Goal: Task Accomplishment & Management: Manage account settings

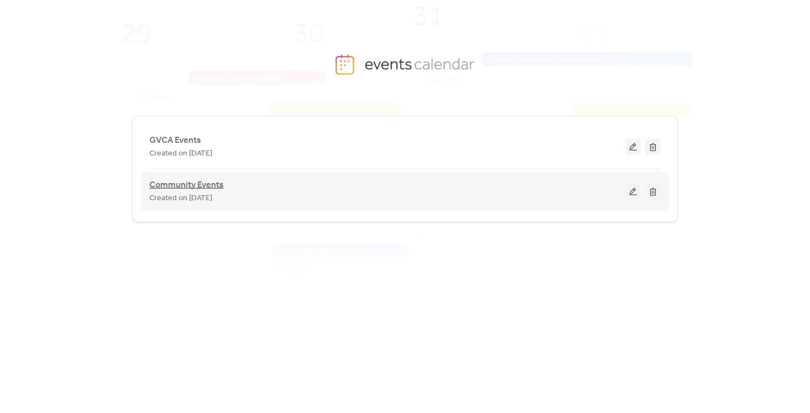
click at [208, 187] on span "Community Events" at bounding box center [186, 184] width 74 height 13
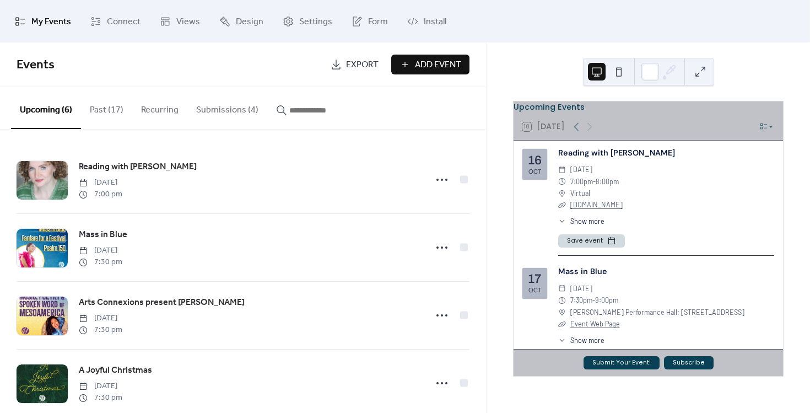
click at [228, 112] on button "Submissions (4)" at bounding box center [227, 107] width 80 height 41
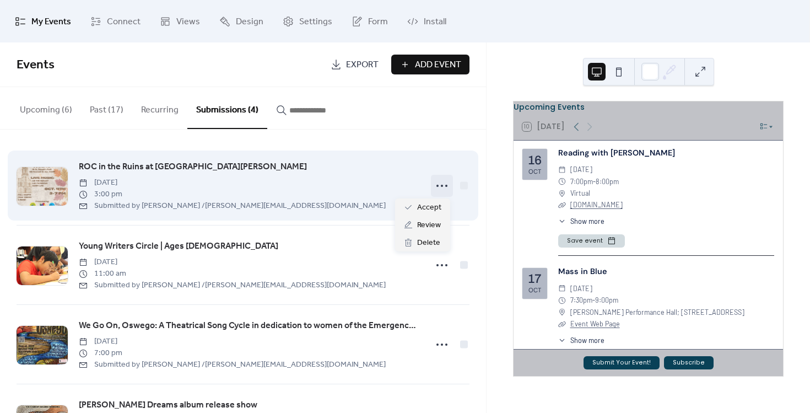
click at [441, 185] on circle at bounding box center [442, 186] width 2 height 2
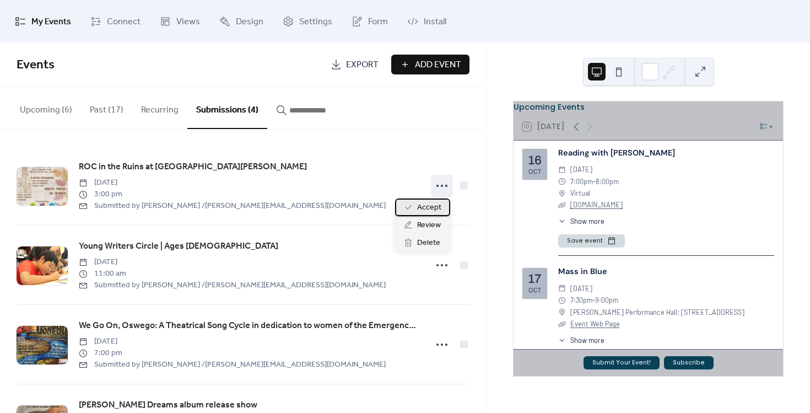
click at [423, 207] on span "Accept" at bounding box center [429, 207] width 24 height 13
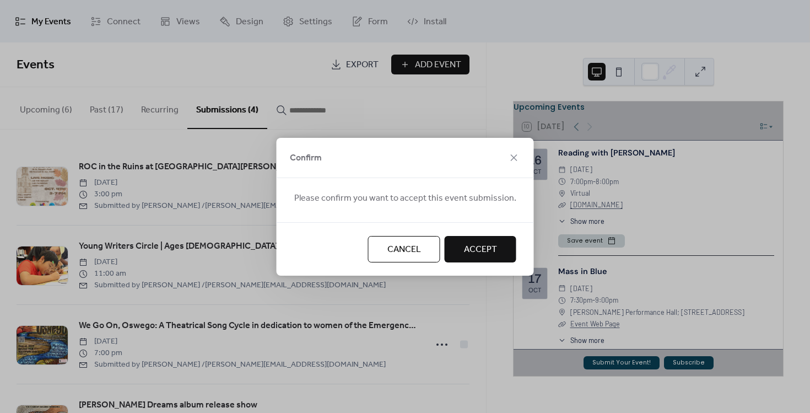
click at [481, 249] on span "Accept" at bounding box center [480, 249] width 33 height 13
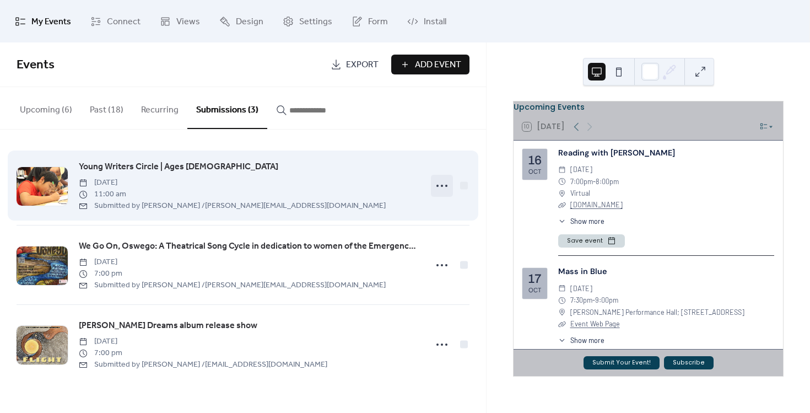
click at [439, 180] on icon at bounding box center [442, 186] width 18 height 18
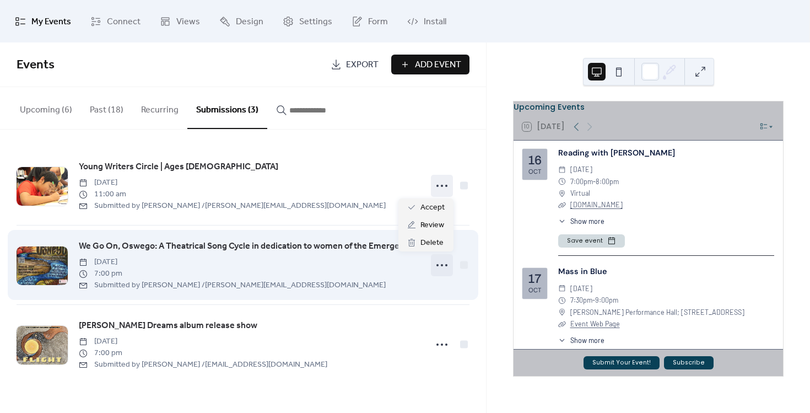
click at [435, 255] on div at bounding box center [442, 265] width 22 height 22
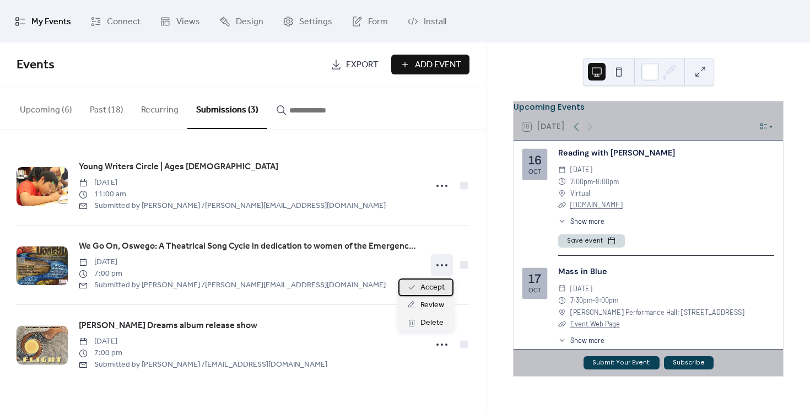
click at [429, 288] on span "Accept" at bounding box center [432, 287] width 24 height 13
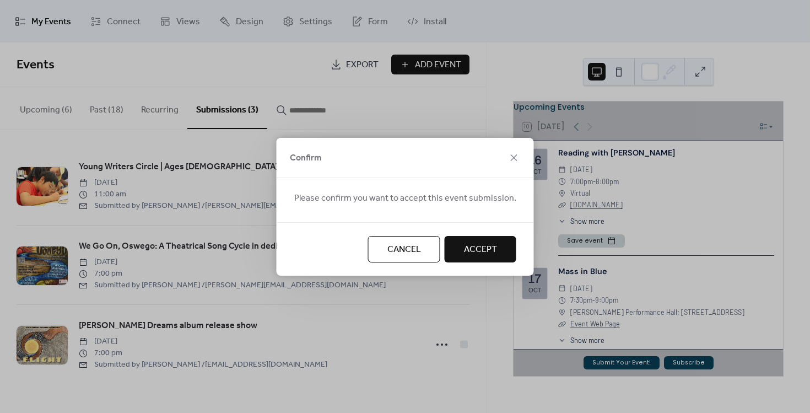
click at [495, 251] on button "Accept" at bounding box center [481, 249] width 72 height 26
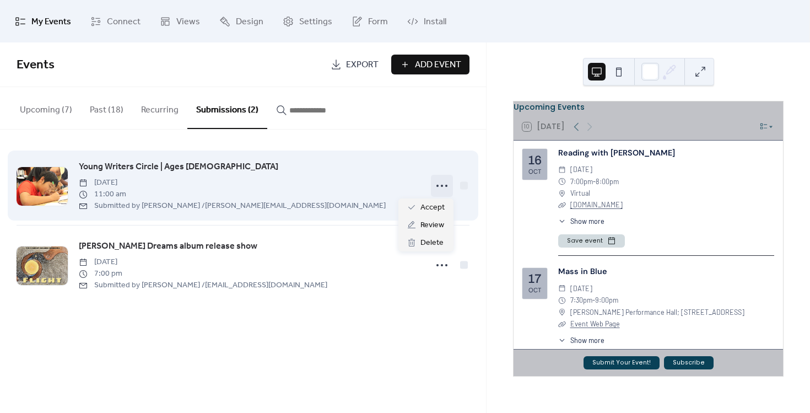
click at [438, 192] on icon at bounding box center [442, 186] width 18 height 18
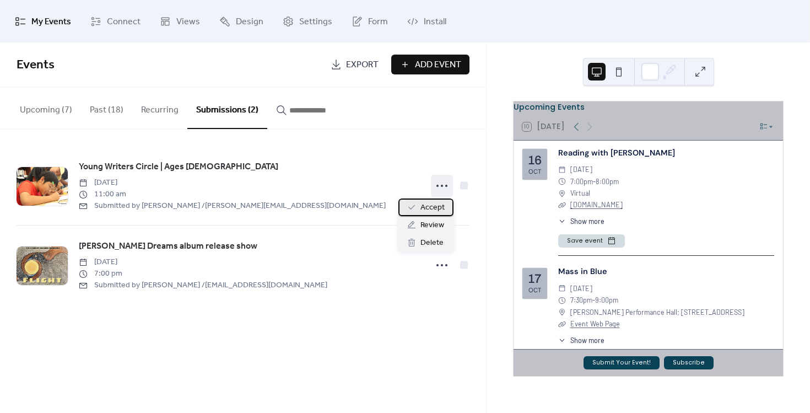
click at [429, 203] on span "Accept" at bounding box center [432, 207] width 24 height 13
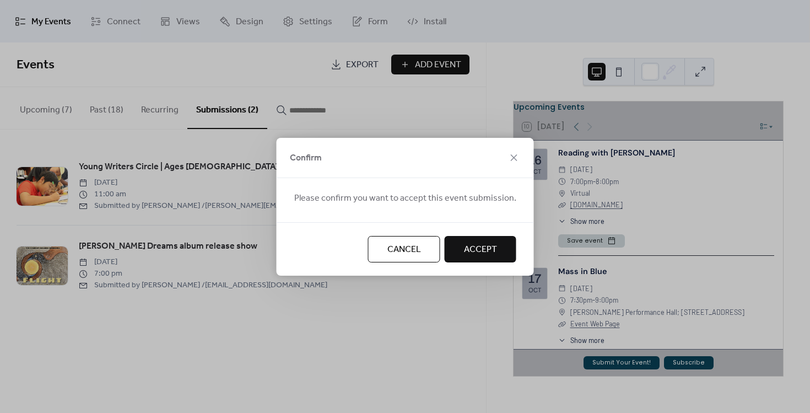
click at [490, 247] on span "Accept" at bounding box center [480, 249] width 33 height 13
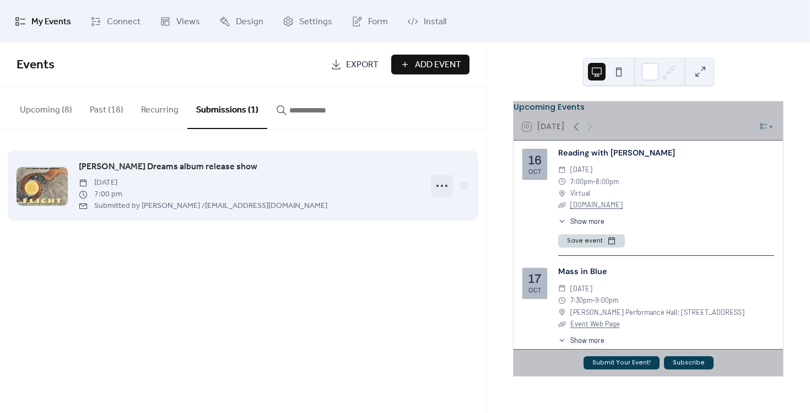
click at [443, 182] on icon at bounding box center [442, 186] width 18 height 18
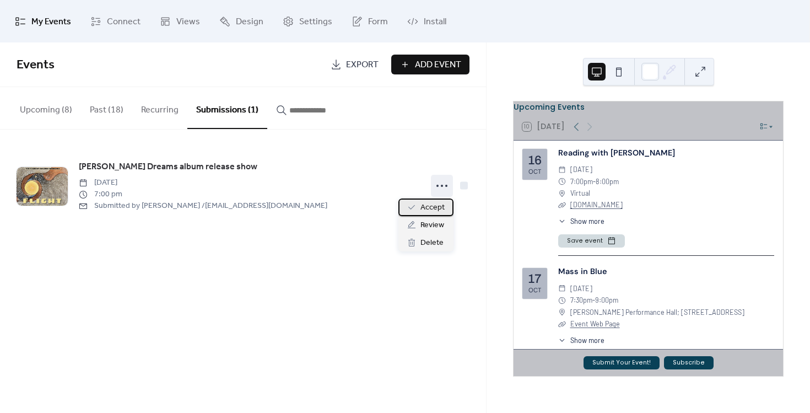
click at [436, 206] on span "Accept" at bounding box center [432, 207] width 24 height 13
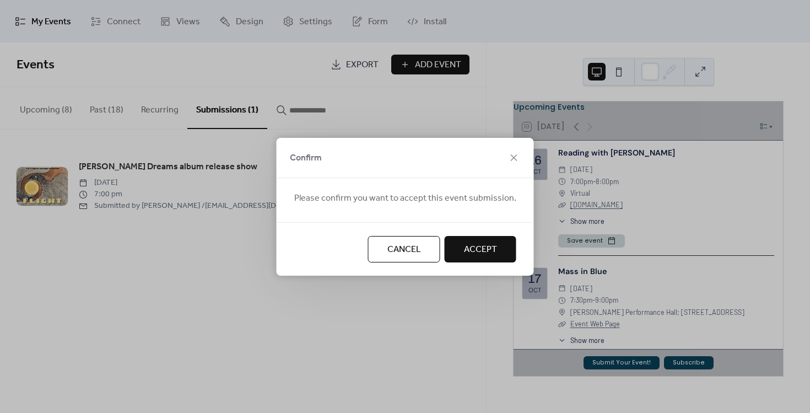
click at [485, 256] on span "Accept" at bounding box center [480, 249] width 33 height 13
